Goal: Navigation & Orientation: Find specific page/section

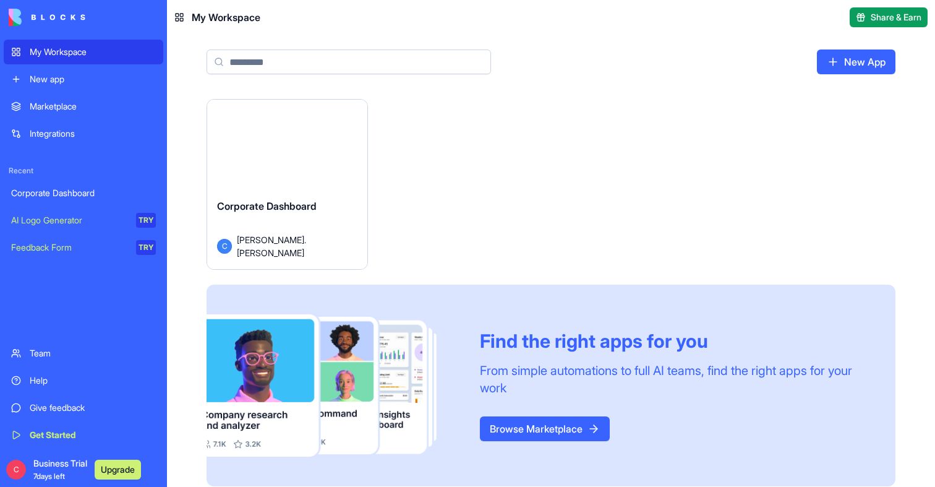
click at [279, 161] on button "Launch" at bounding box center [287, 149] width 93 height 25
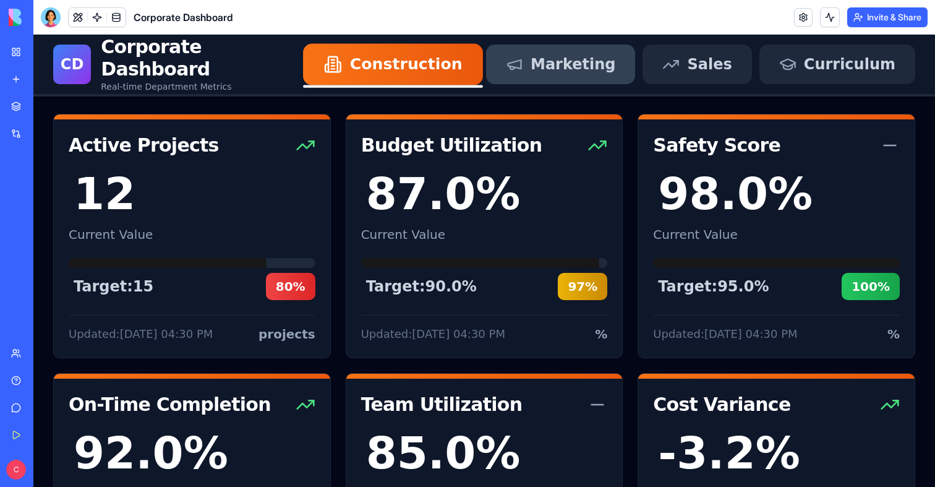
click at [588, 64] on span "Marketing" at bounding box center [573, 64] width 85 height 20
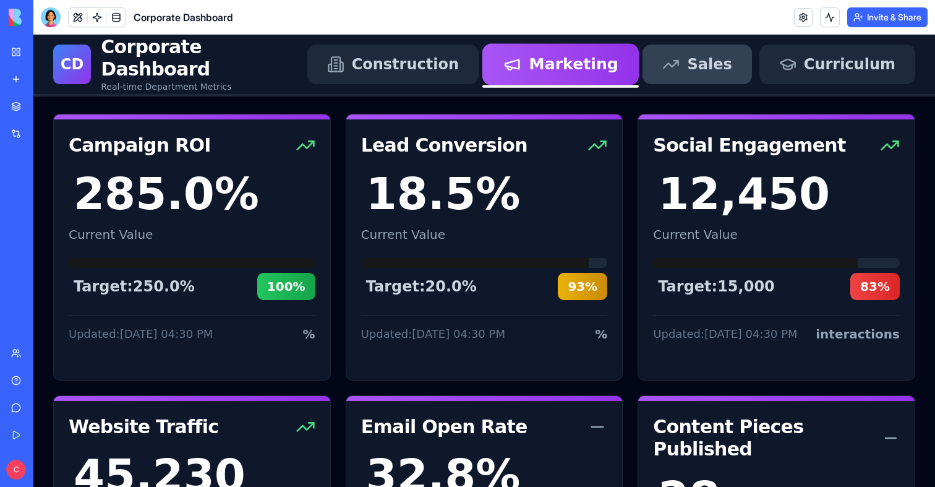
click at [748, 75] on div "Sales" at bounding box center [696, 65] width 109 height 40
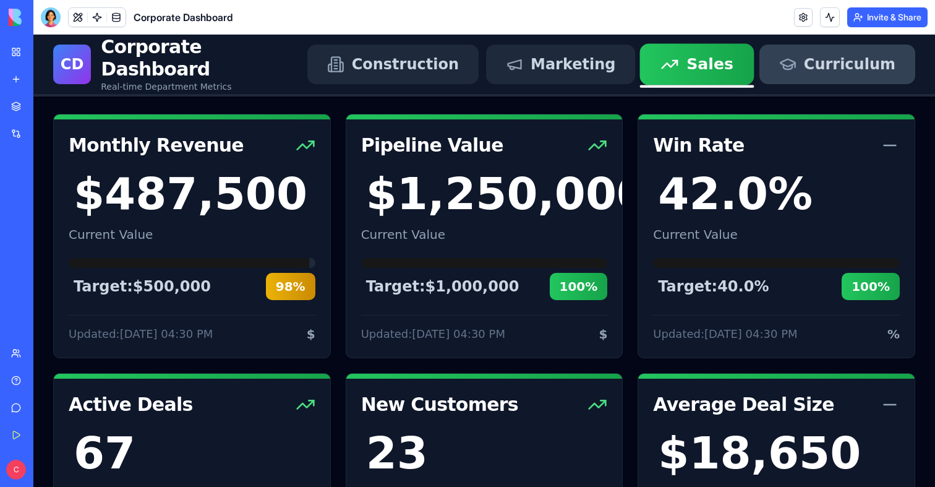
click at [840, 66] on span "Curriculum" at bounding box center [850, 64] width 92 height 20
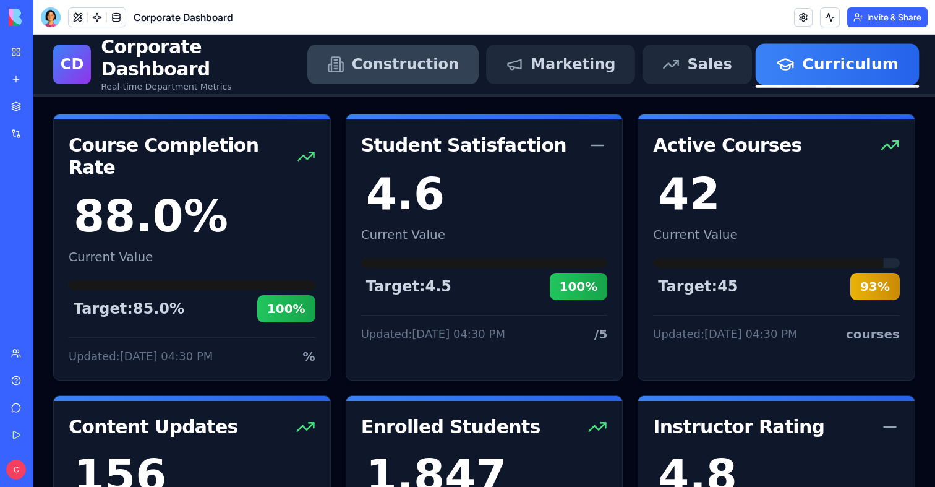
click at [459, 55] on span "Construction" at bounding box center [405, 64] width 107 height 20
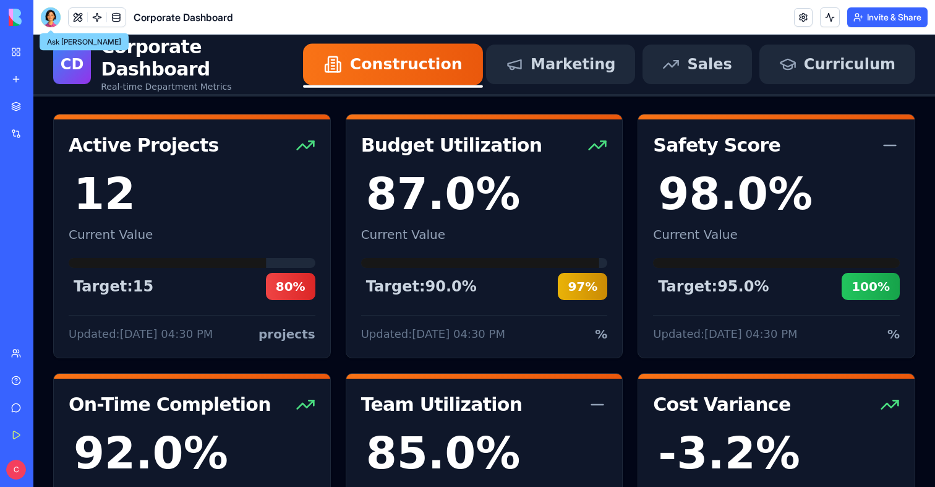
click at [50, 16] on div at bounding box center [51, 17] width 20 height 20
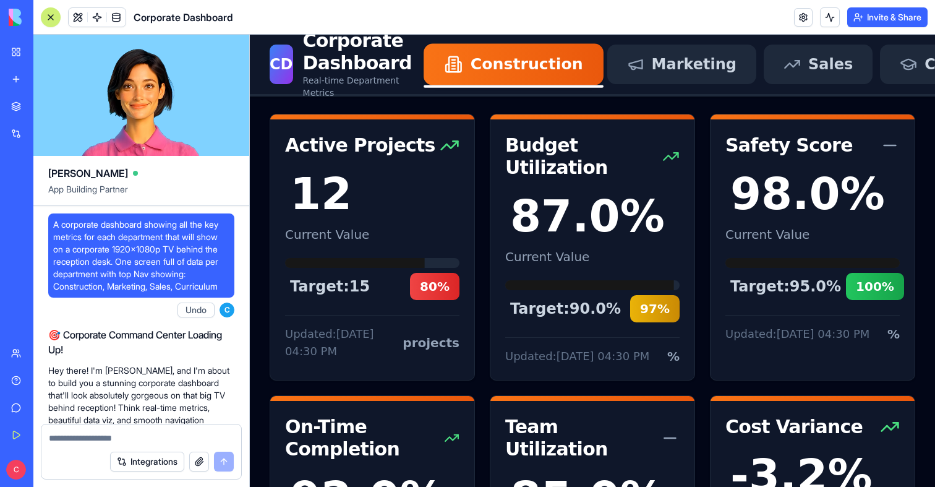
click at [56, 17] on button at bounding box center [51, 17] width 20 height 20
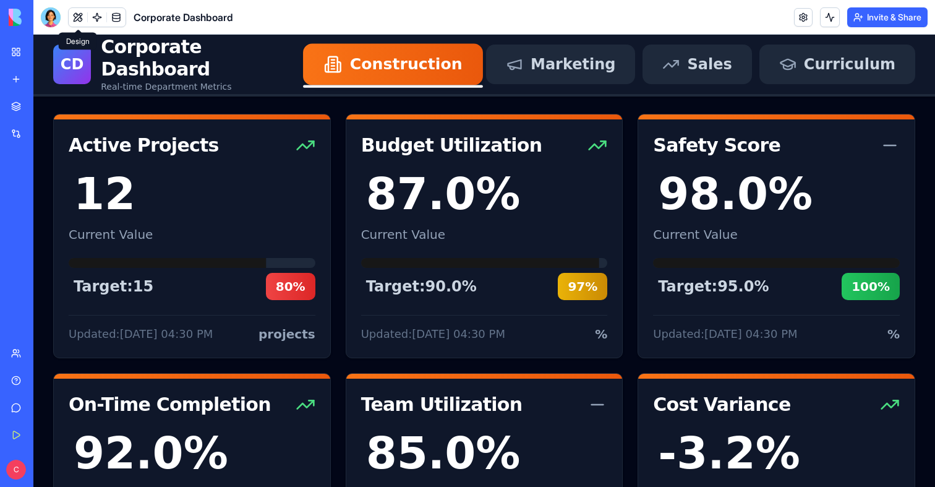
click at [83, 19] on button at bounding box center [78, 17] width 19 height 19
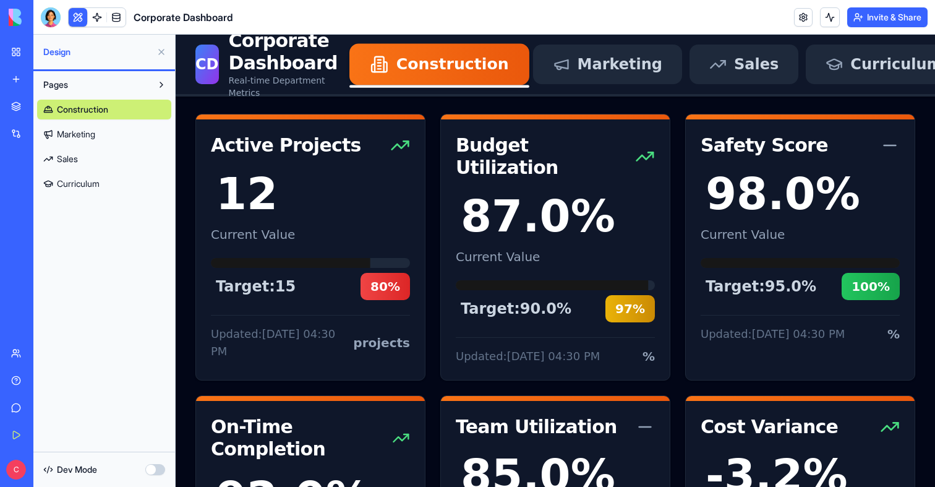
click at [79, 130] on span "Marketing" at bounding box center [76, 134] width 38 height 12
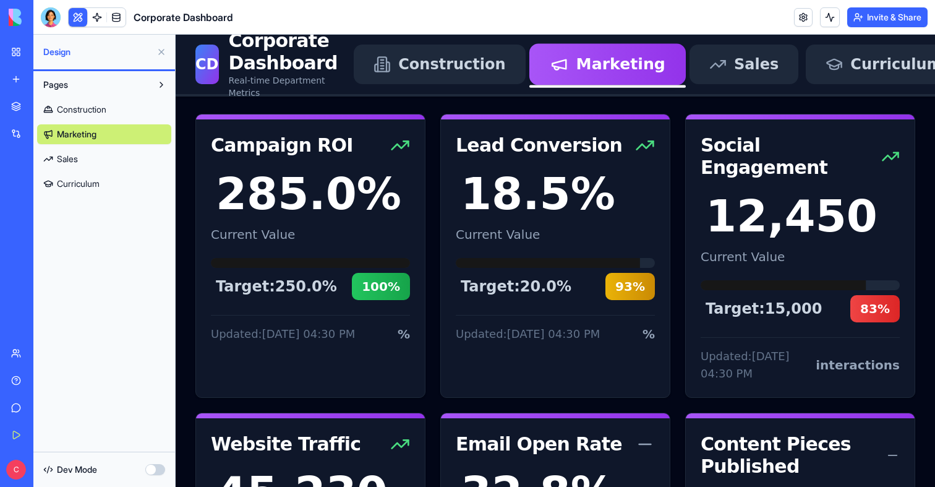
click at [77, 163] on span "Sales" at bounding box center [67, 159] width 21 height 12
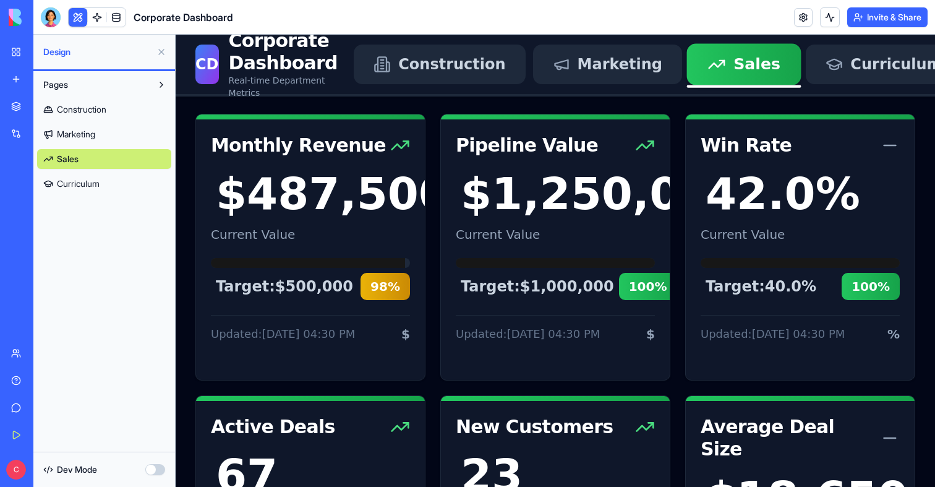
click at [77, 189] on span "Curriculum" at bounding box center [78, 183] width 43 height 12
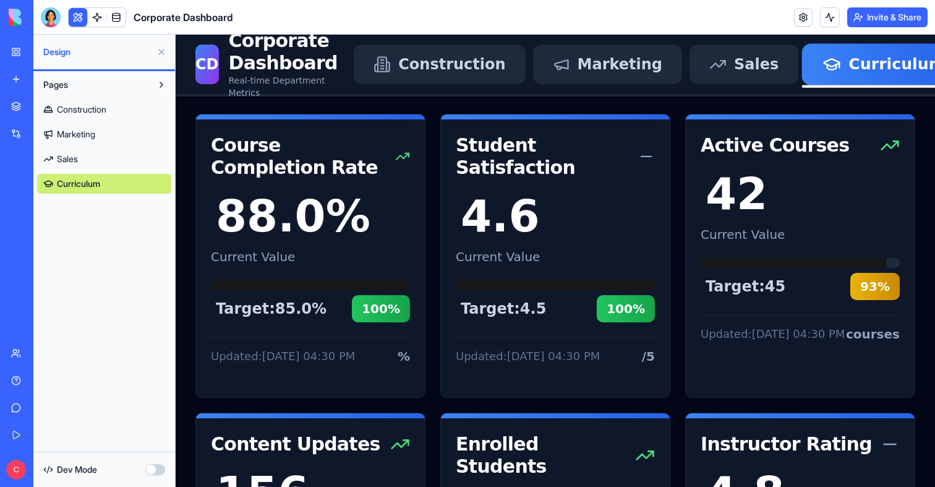
click at [76, 120] on div "Construction Marketing Sales Curriculum" at bounding box center [104, 144] width 134 height 99
click at [76, 109] on span "Construction" at bounding box center [81, 109] width 49 height 12
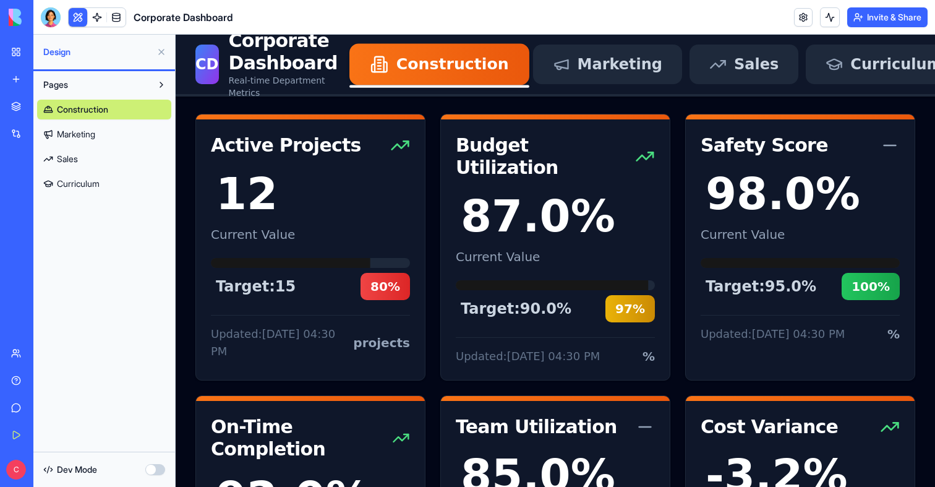
click at [114, 19] on link at bounding box center [116, 17] width 19 height 19
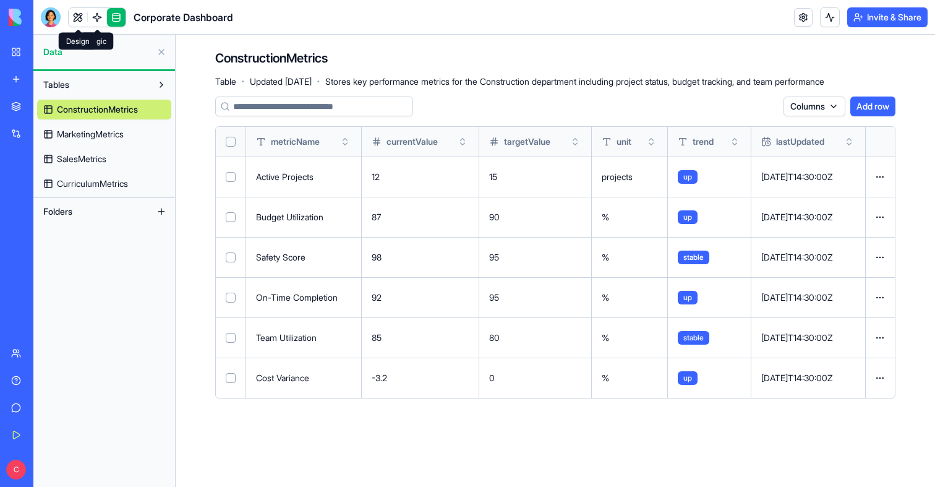
click at [80, 19] on link at bounding box center [78, 17] width 19 height 19
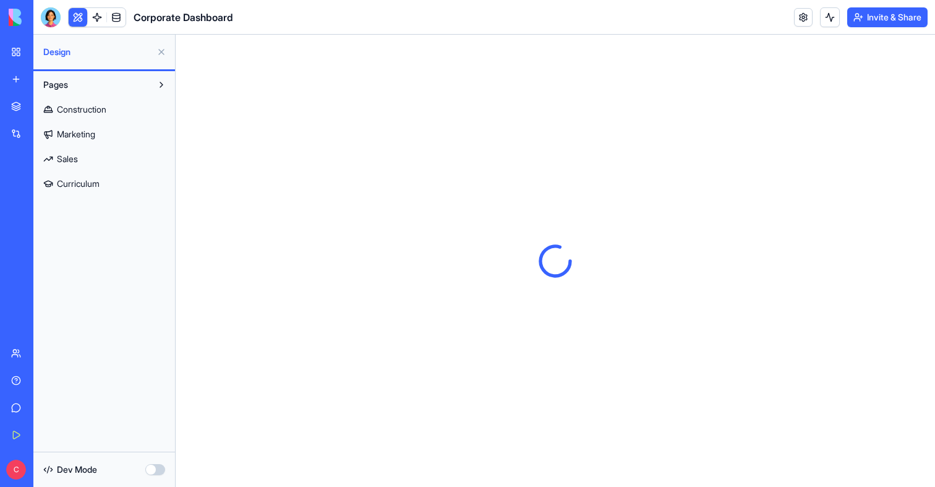
click at [83, 109] on span "Construction" at bounding box center [81, 109] width 49 height 12
